Goal: Task Accomplishment & Management: Manage account settings

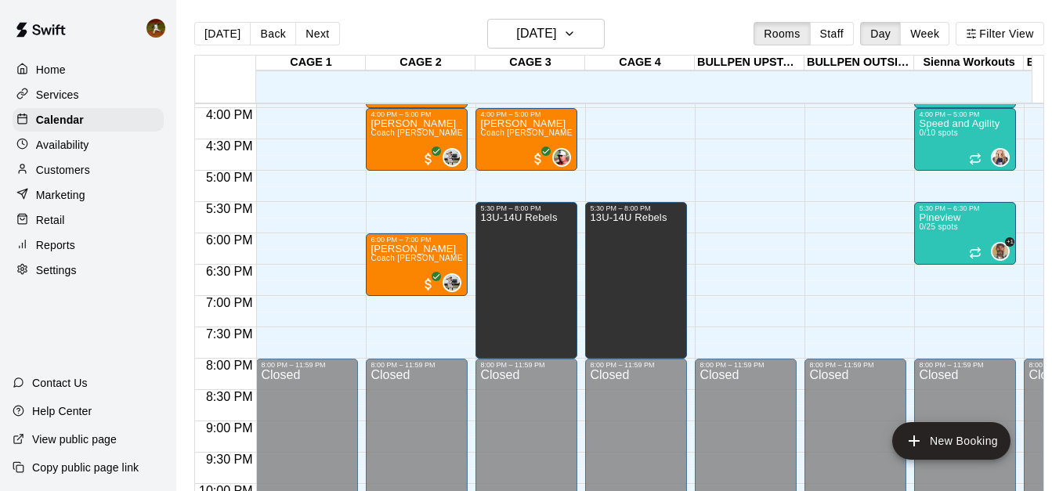
scroll to position [961, 0]
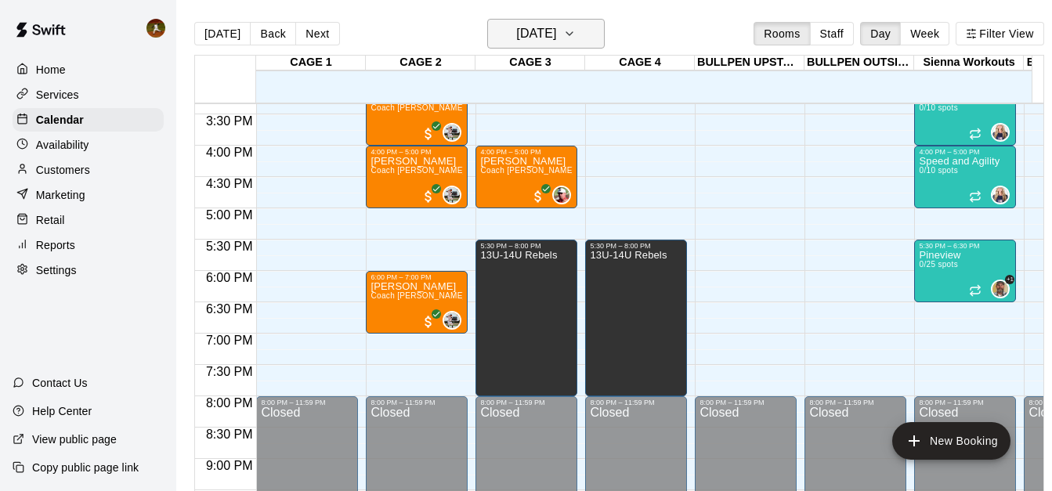
click at [576, 29] on icon "button" at bounding box center [569, 33] width 13 height 19
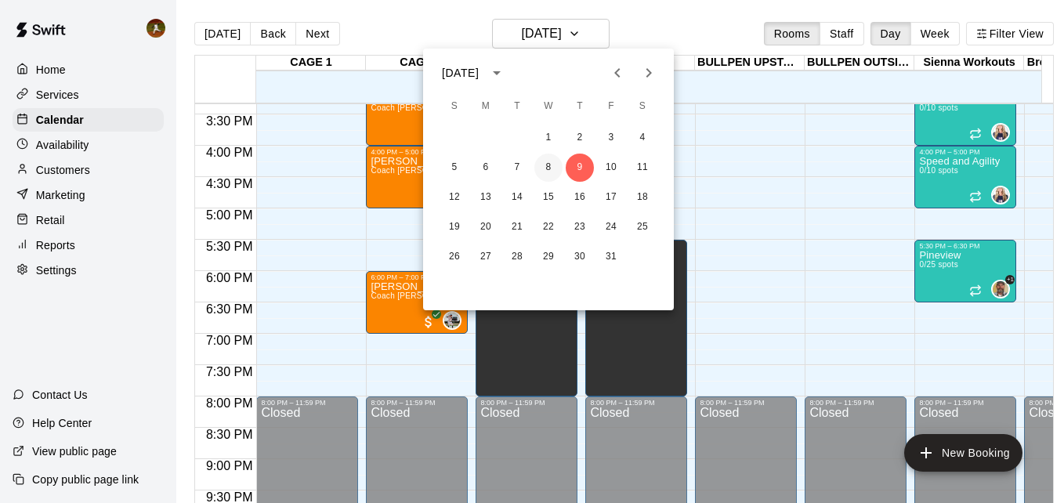
click at [551, 170] on button "8" at bounding box center [548, 168] width 28 height 28
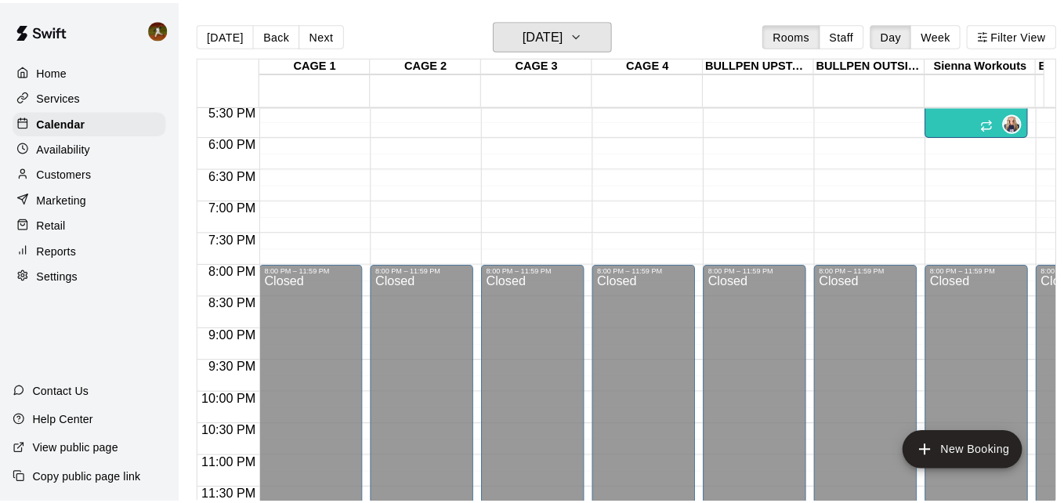
scroll to position [865, 0]
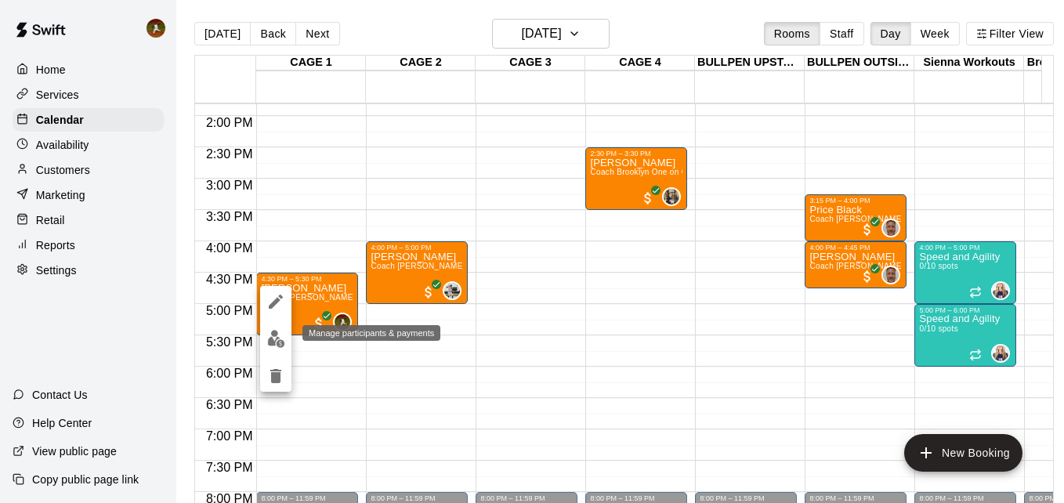
click at [271, 338] on img "edit" at bounding box center [276, 339] width 18 height 18
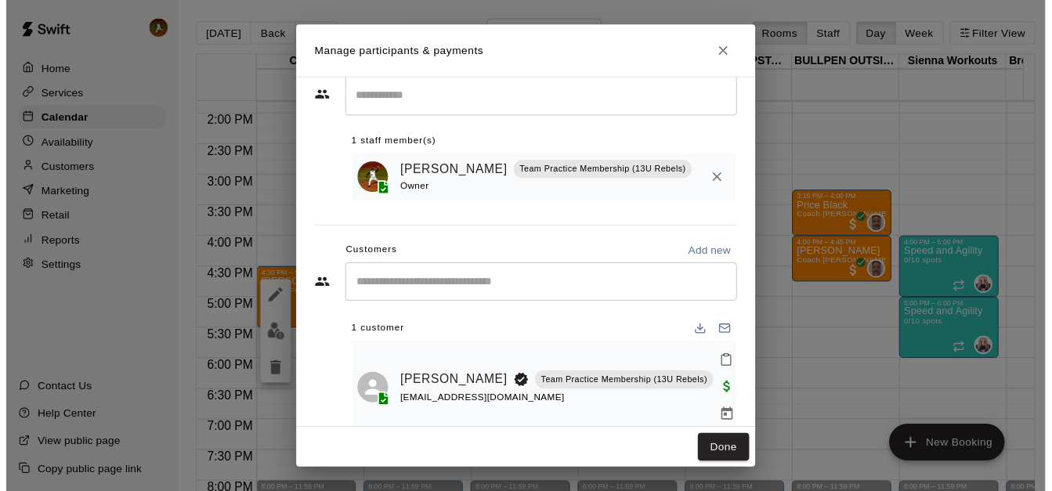
scroll to position [51, 0]
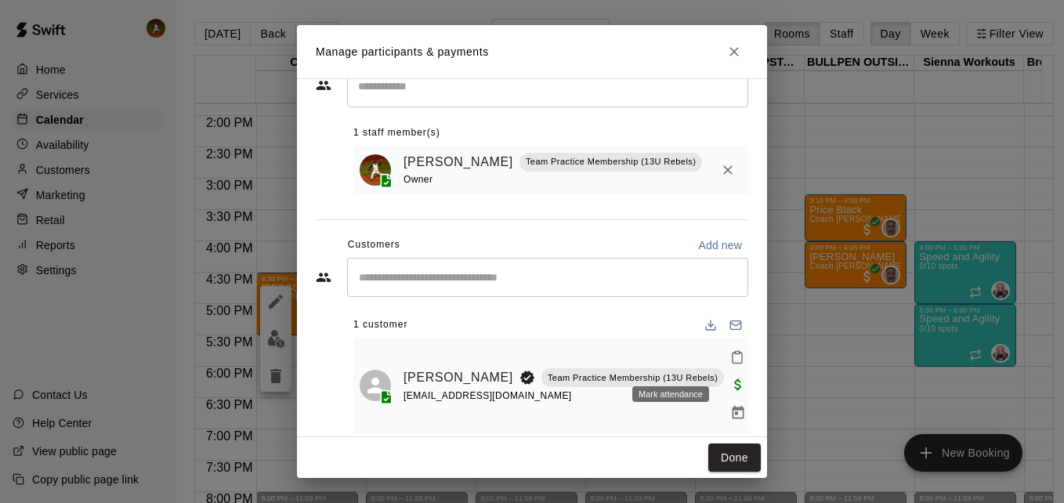
click at [730, 363] on icon "Mark attendance" at bounding box center [737, 357] width 14 height 14
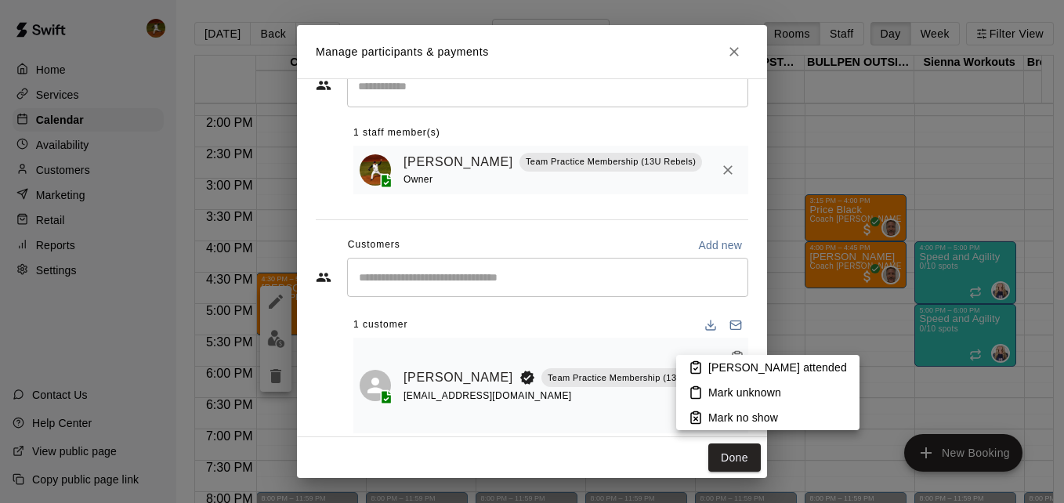
click at [718, 366] on p "[PERSON_NAME] attended" at bounding box center [777, 367] width 139 height 16
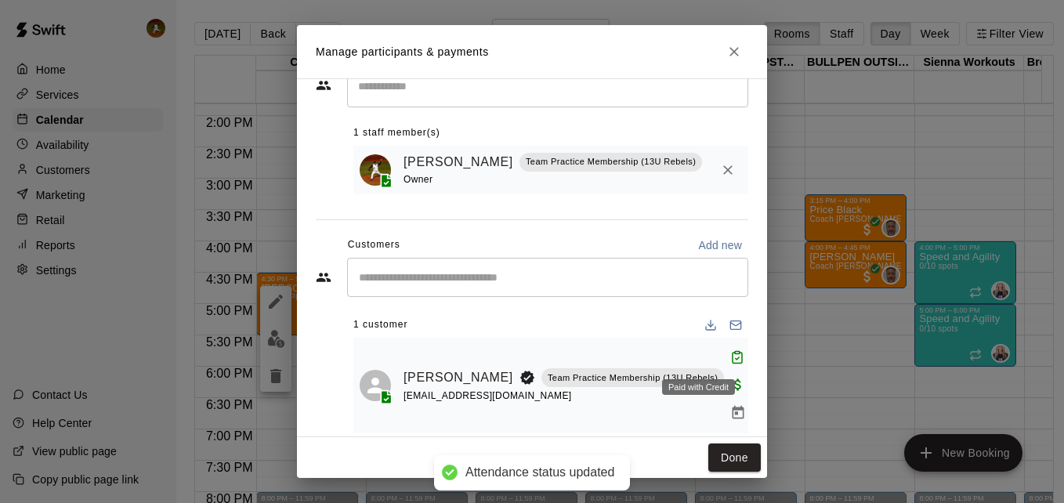
click at [724, 377] on span "Paid with Credit" at bounding box center [738, 383] width 28 height 13
click at [732, 452] on button "Done" at bounding box center [734, 457] width 52 height 29
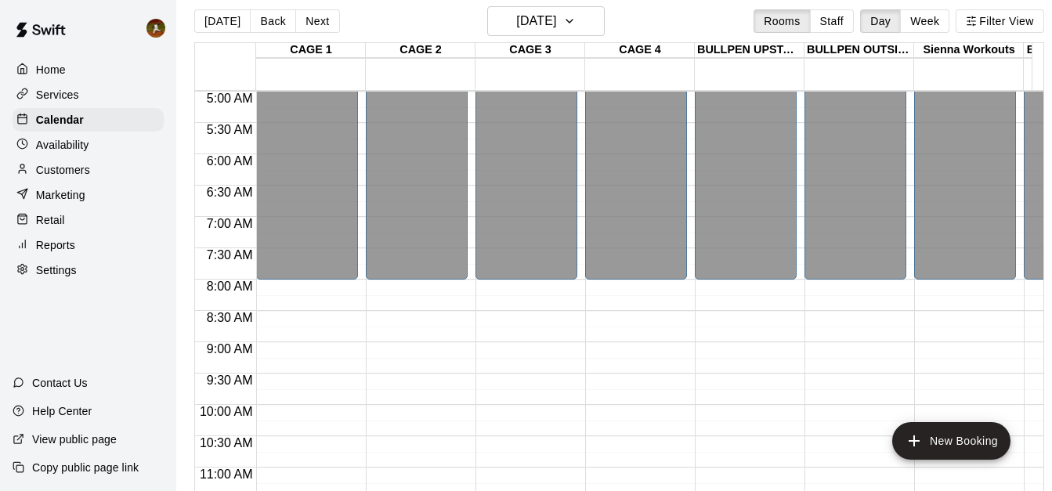
scroll to position [0, 0]
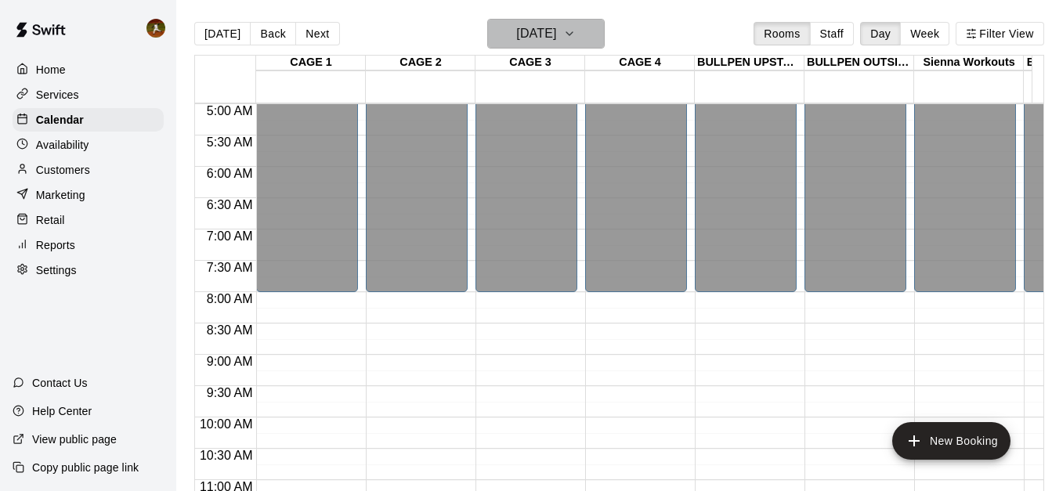
click at [605, 34] on button "[DATE]" at bounding box center [545, 34] width 117 height 30
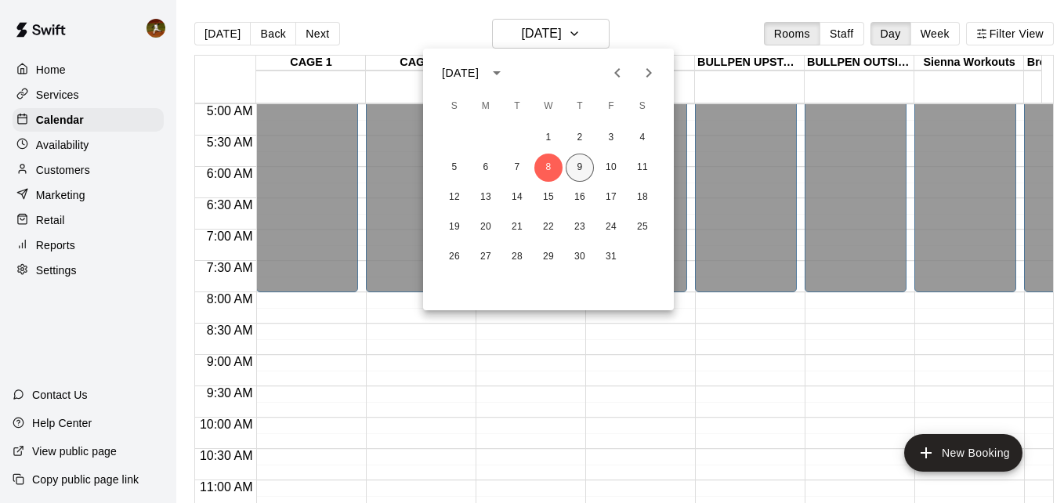
click at [583, 168] on button "9" at bounding box center [579, 168] width 28 height 28
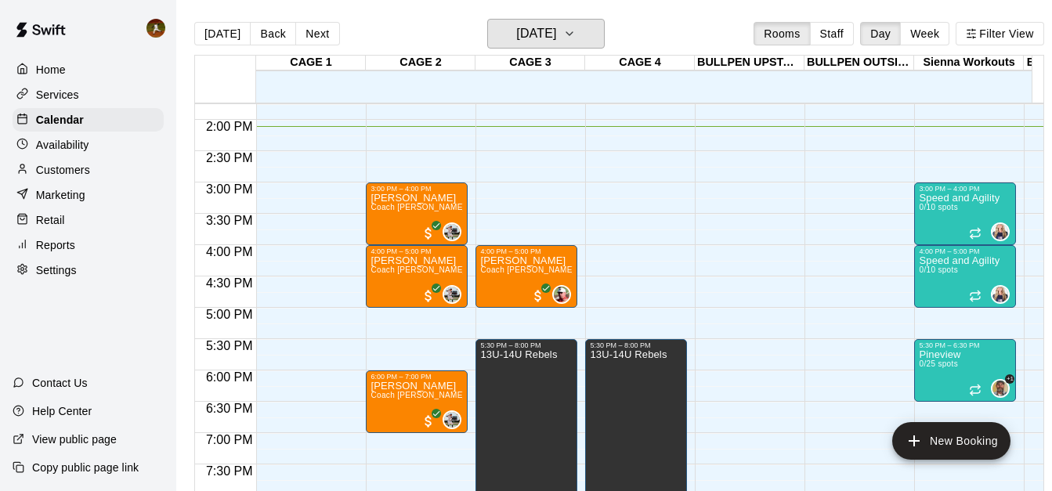
scroll to position [940, 0]
